Goal: Navigation & Orientation: Understand site structure

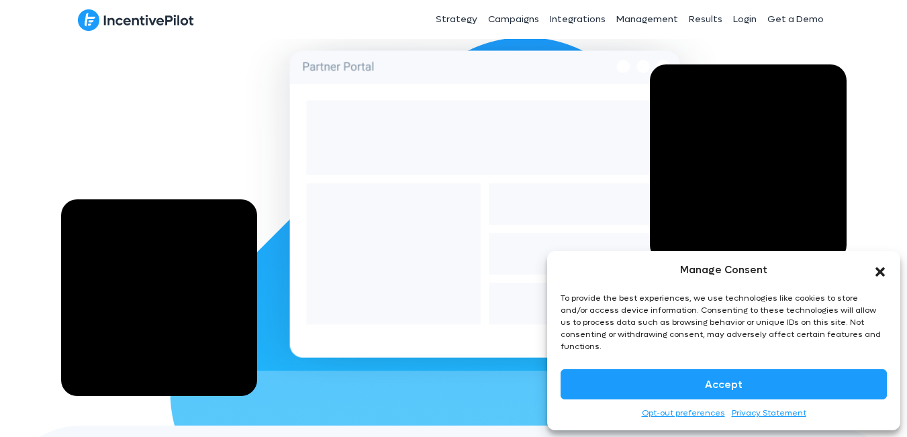
scroll to position [280, 0]
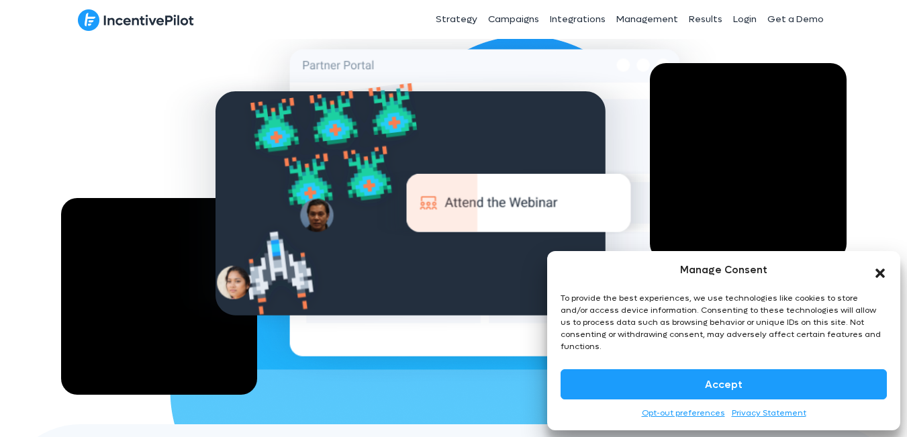
click at [882, 278] on icon "Close dialog" at bounding box center [880, 273] width 9 height 9
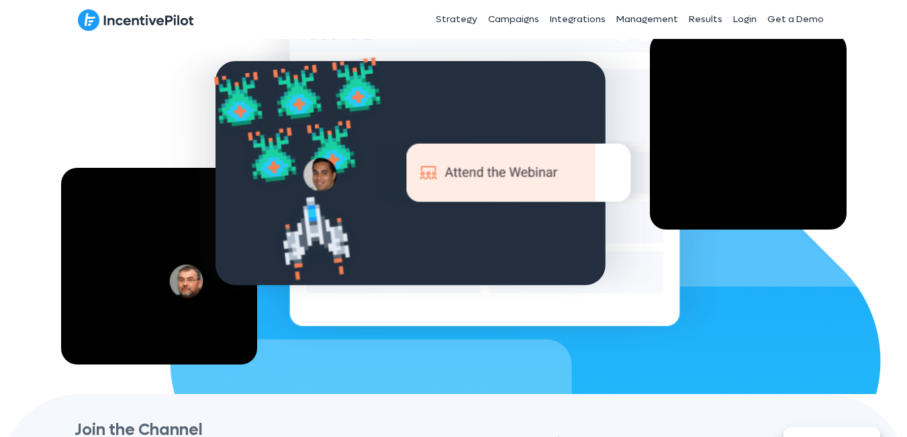
scroll to position [0, 0]
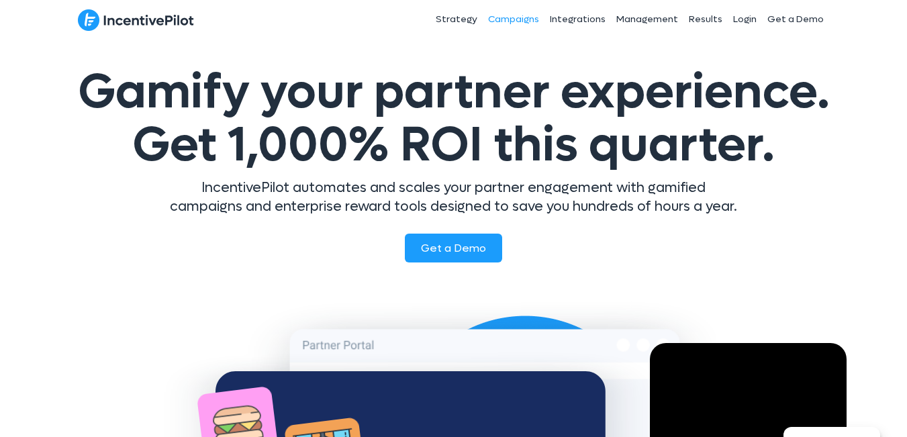
click at [512, 19] on link "Campaigns" at bounding box center [514, 20] width 62 height 34
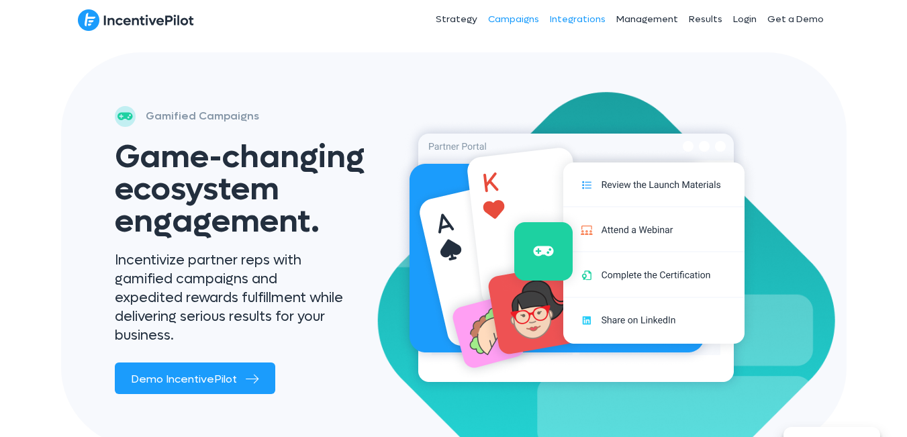
click at [597, 24] on link "Integrations" at bounding box center [578, 20] width 66 height 34
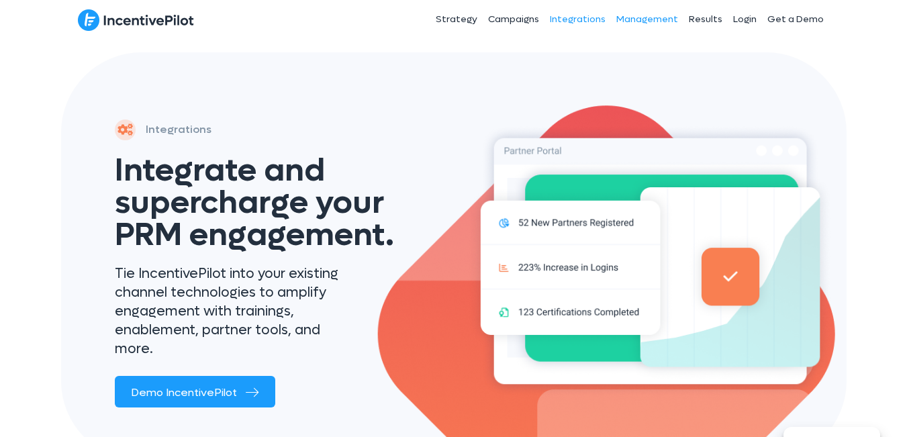
click at [657, 21] on link "Management" at bounding box center [647, 20] width 73 height 34
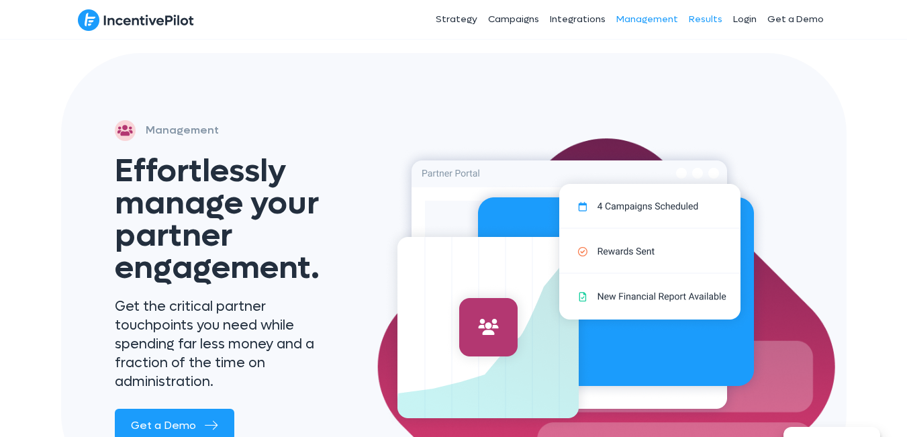
click at [711, 23] on link "Results" at bounding box center [706, 20] width 44 height 34
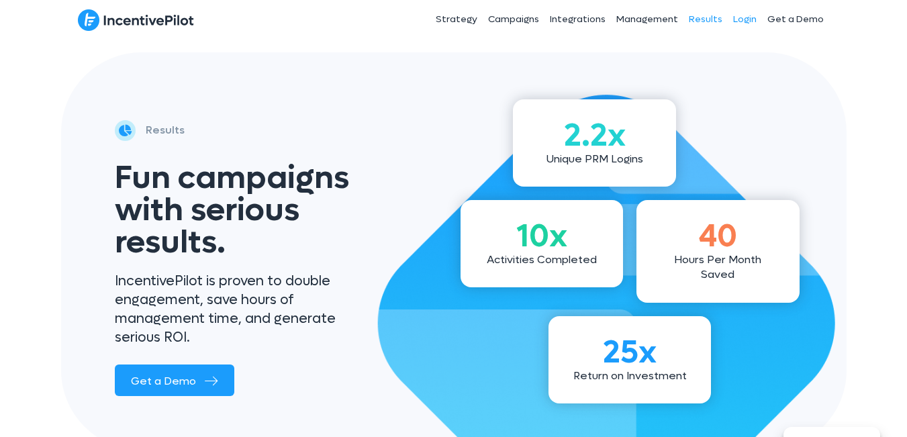
click at [750, 20] on link "Login" at bounding box center [745, 20] width 34 height 34
